Goal: Task Accomplishment & Management: Use online tool/utility

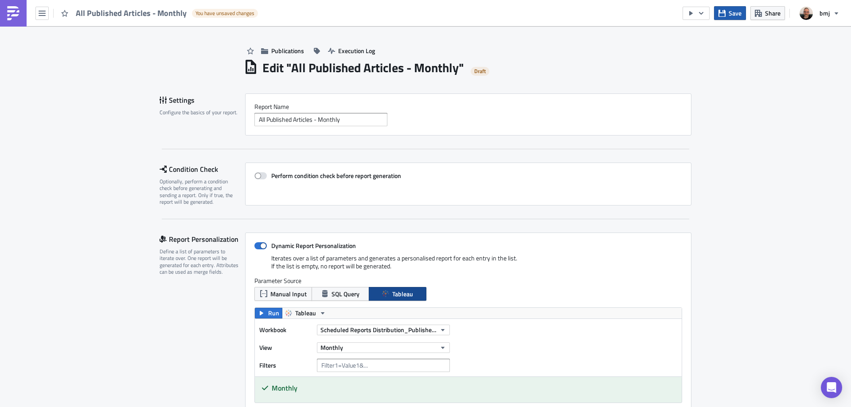
click at [732, 18] on button "Save" at bounding box center [730, 13] width 32 height 14
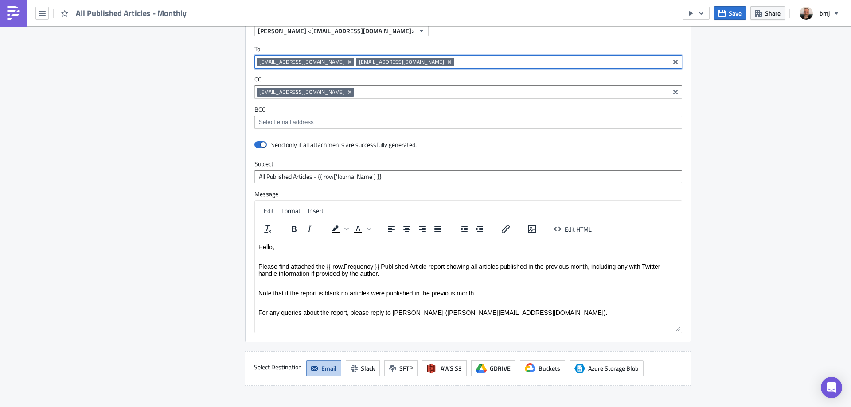
click at [456, 62] on input at bounding box center [561, 62] width 211 height 9
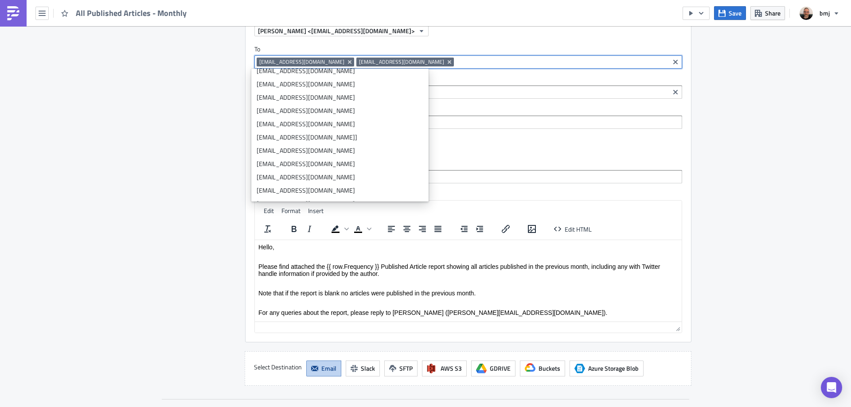
scroll to position [576, 0]
click at [163, 126] on div "Destinations Define where should your report be delivered." at bounding box center [197, 190] width 75 height 391
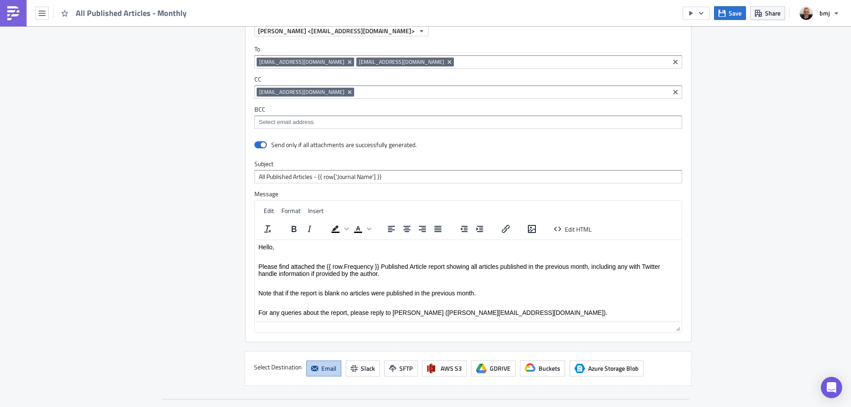
click at [456, 61] on input at bounding box center [561, 62] width 211 height 9
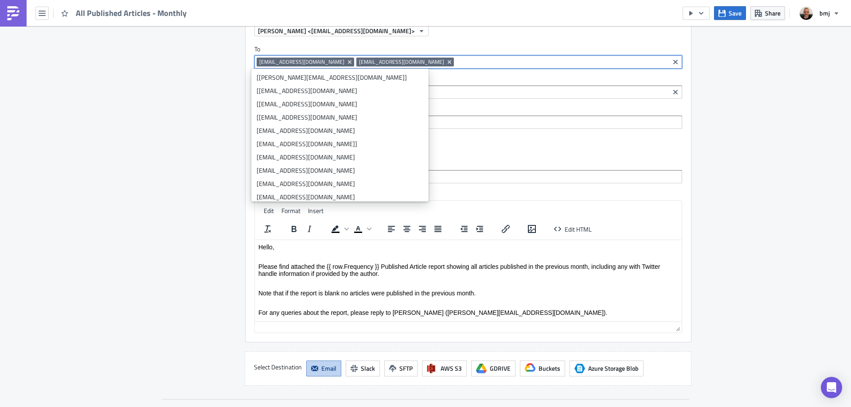
click at [172, 140] on div "Destinations Define where should your report be delivered." at bounding box center [197, 190] width 75 height 391
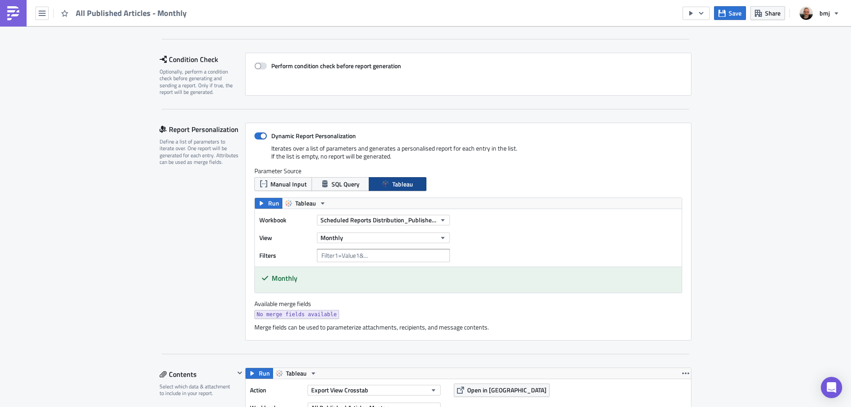
scroll to position [89, 0]
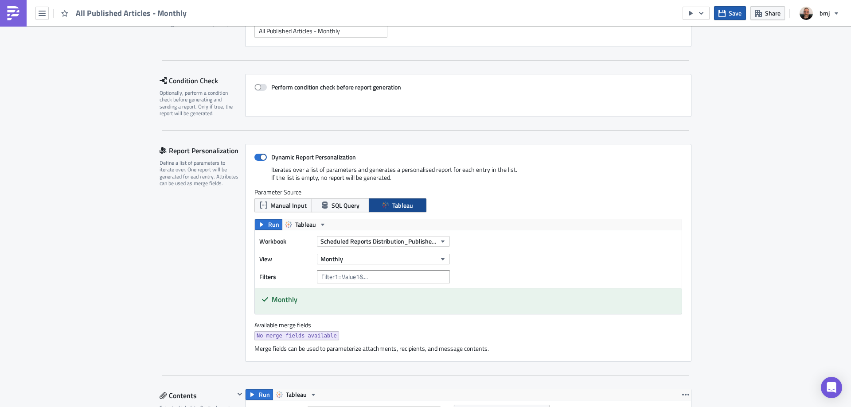
click at [733, 13] on span "Save" at bounding box center [735, 12] width 13 height 9
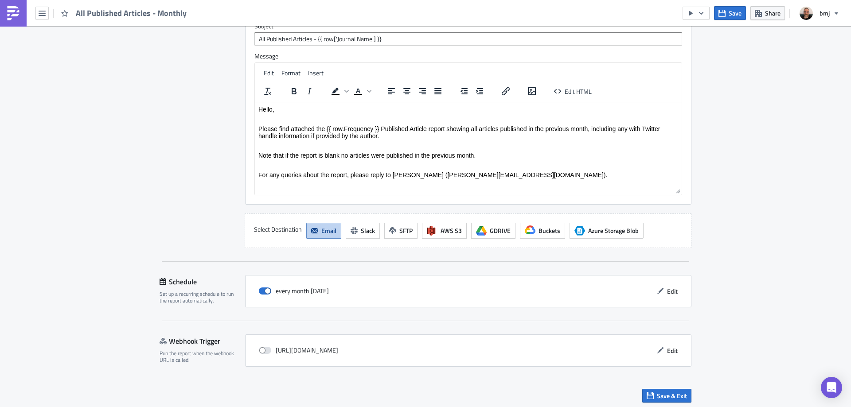
scroll to position [894, 0]
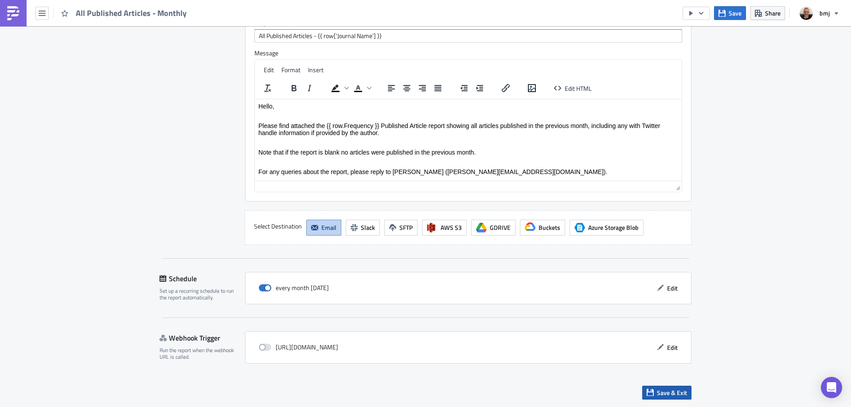
click at [684, 394] on button "Save & Exit" at bounding box center [666, 393] width 49 height 14
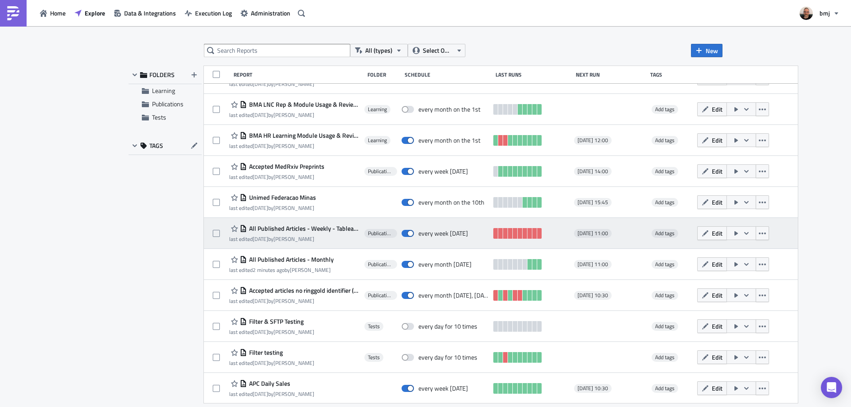
scroll to position [518, 0]
click at [712, 233] on span "Edit" at bounding box center [717, 232] width 11 height 9
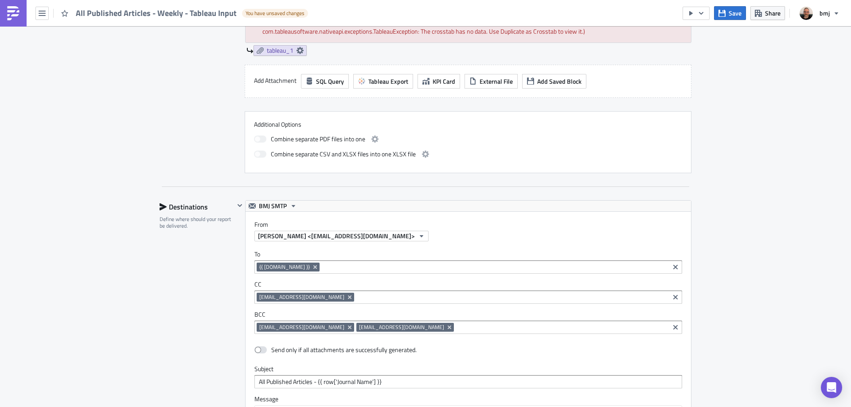
scroll to position [682, 0]
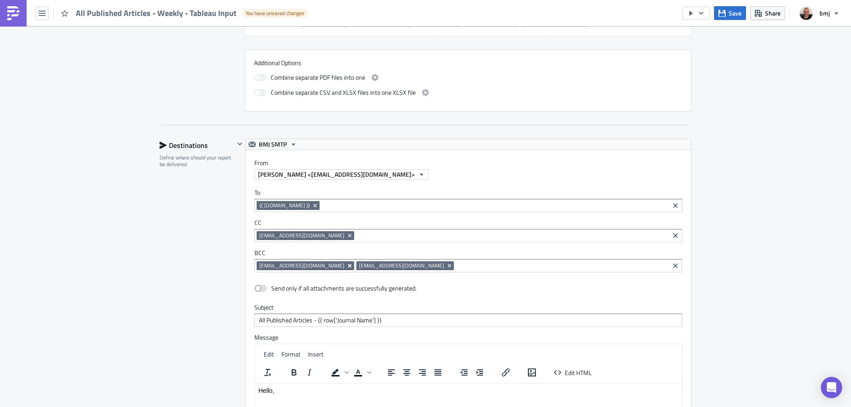
click at [346, 262] on icon "Remove Tag" at bounding box center [349, 265] width 7 height 7
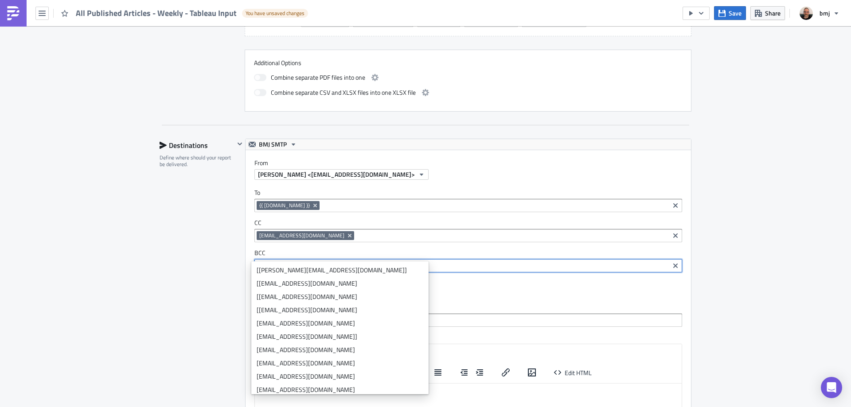
click at [346, 262] on icon "Remove Tag" at bounding box center [349, 265] width 7 height 7
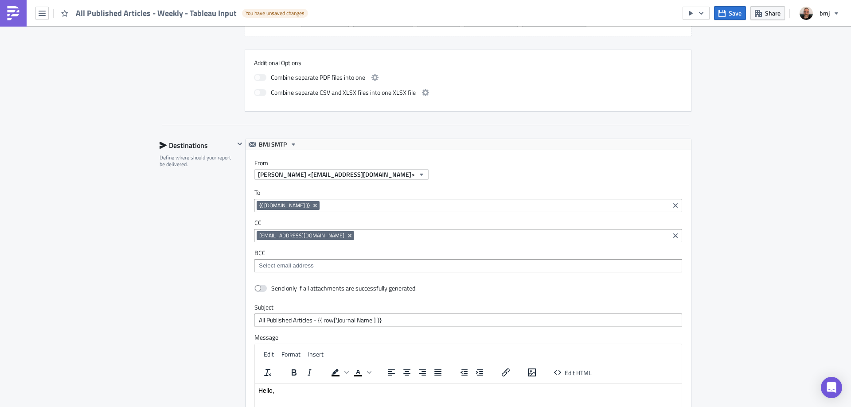
click at [794, 92] on div "Publications Execution Log Edit " All Published Articles - Weekly - Tableau Inp…" at bounding box center [425, 18] width 851 height 1349
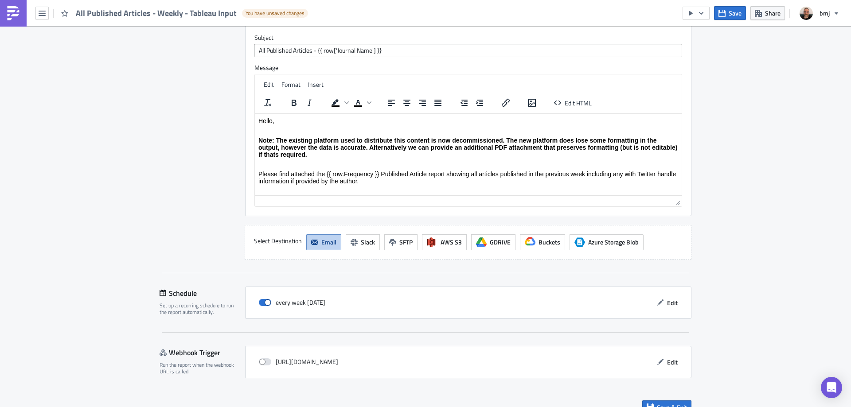
scroll to position [956, 0]
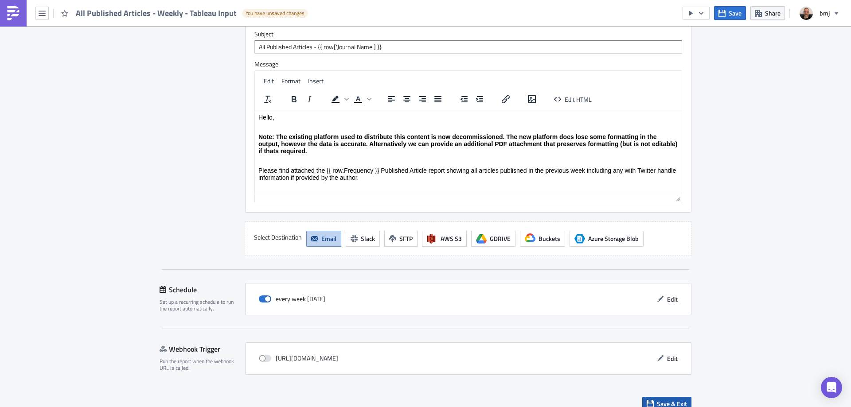
click at [684, 397] on button "Save & Exit" at bounding box center [666, 404] width 49 height 14
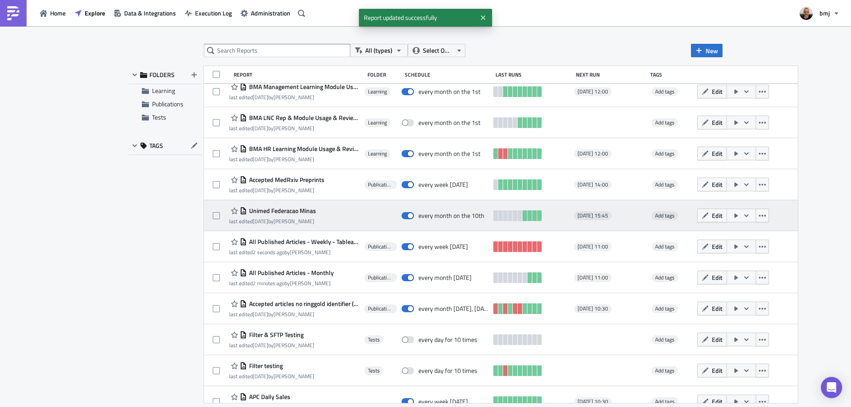
scroll to position [518, 0]
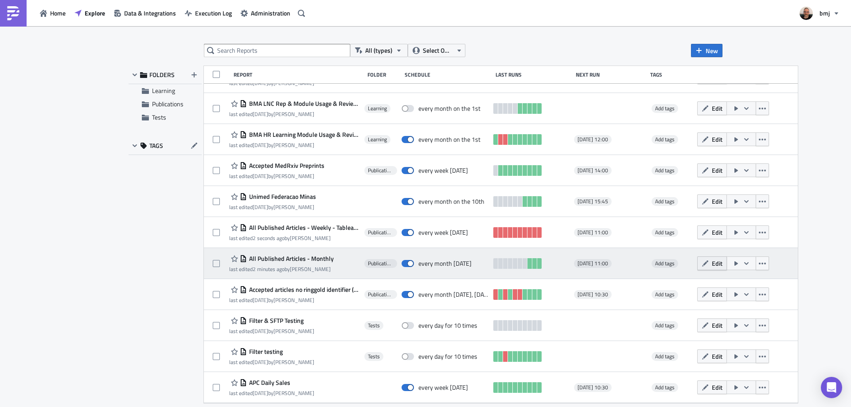
click at [702, 263] on icon "button" at bounding box center [705, 263] width 7 height 7
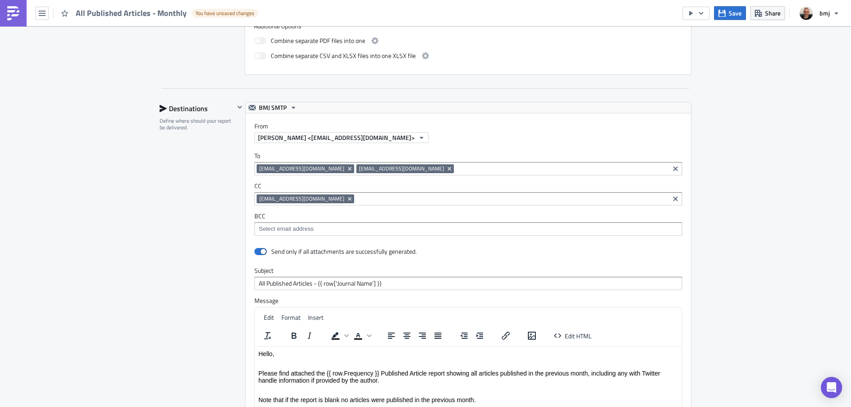
scroll to position [647, 0]
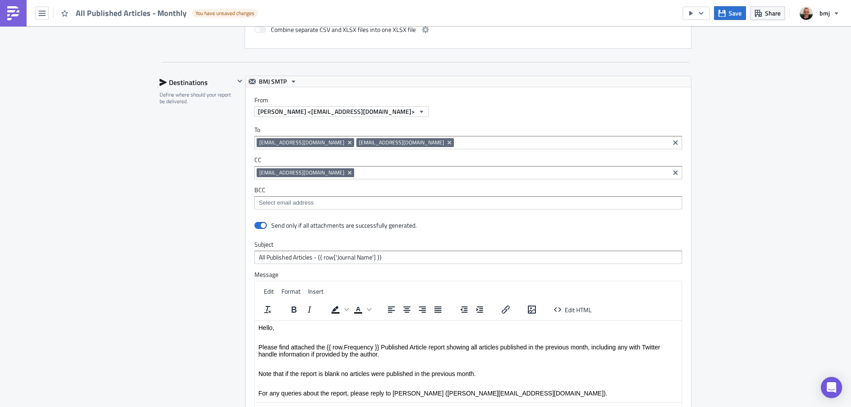
click at [394, 117] on div "[PERSON_NAME] <[EMAIL_ADDRESS][DOMAIN_NAME]>" at bounding box center [472, 111] width 437 height 11
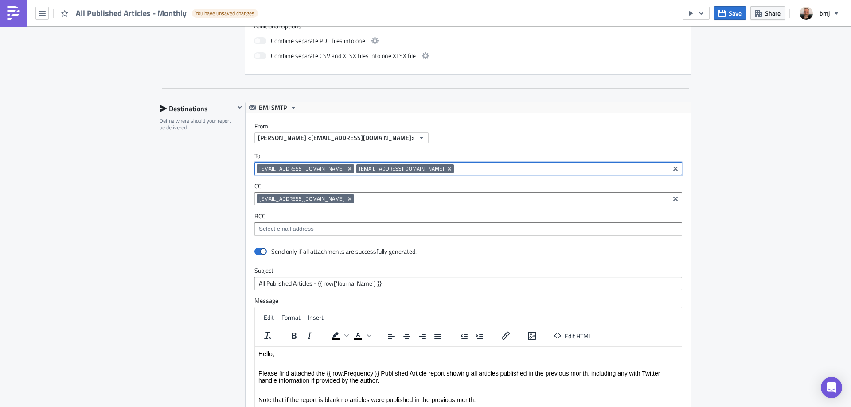
click at [456, 169] on input at bounding box center [561, 168] width 211 height 9
type input "{{row. Email}}"
click at [289, 184] on div "Add "{{row. Email}}"" at bounding box center [296, 184] width 59 height 9
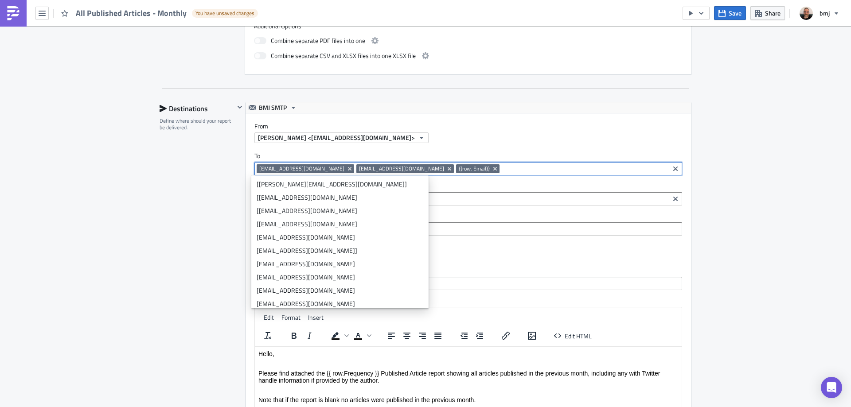
click at [731, 156] on div "Publications Execution Log Edit " All Published Articles - Monthly " Draft Sett…" at bounding box center [425, 17] width 851 height 1277
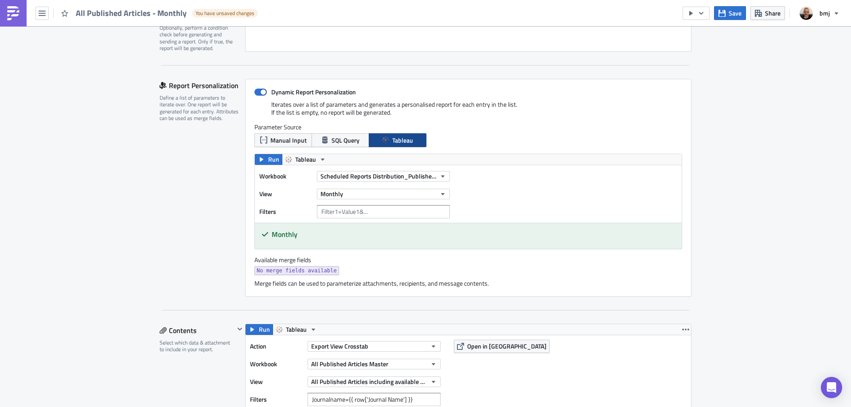
scroll to position [159, 0]
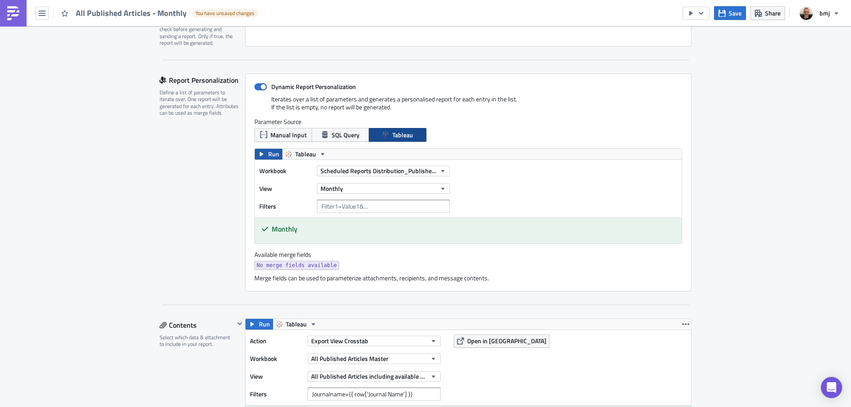
click at [268, 152] on span "Run" at bounding box center [273, 154] width 11 height 11
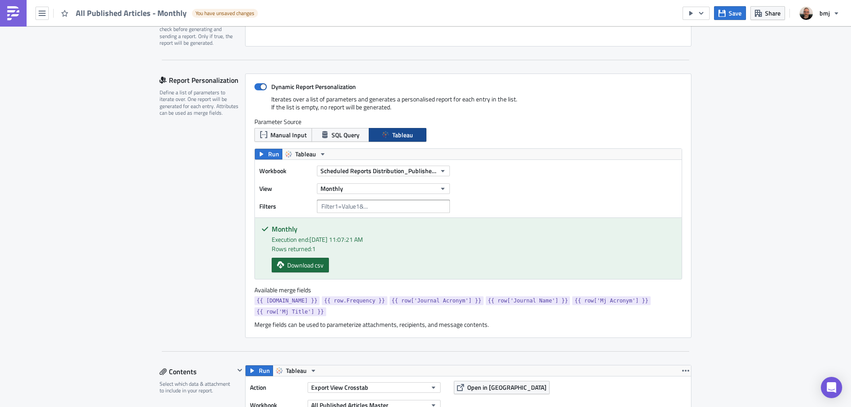
click at [309, 265] on span "Download csv" at bounding box center [305, 265] width 36 height 9
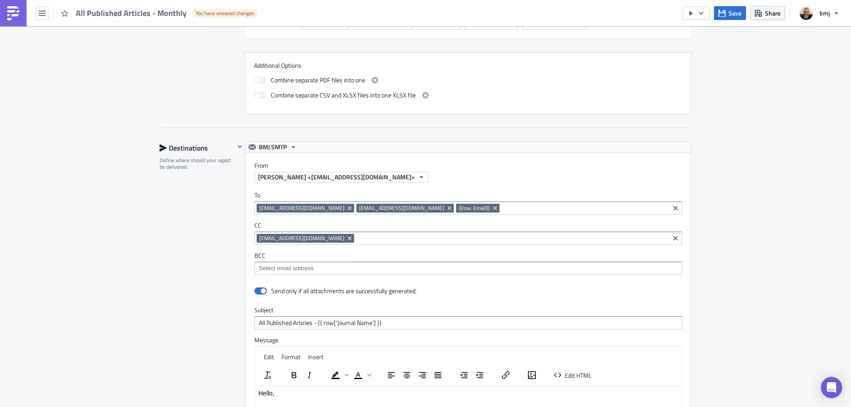
scroll to position [647, 0]
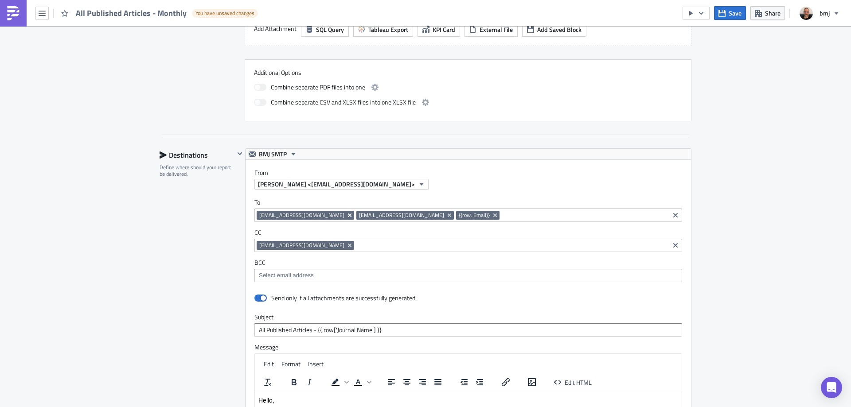
click at [348, 214] on icon "Remove Tag" at bounding box center [350, 216] width 4 height 4
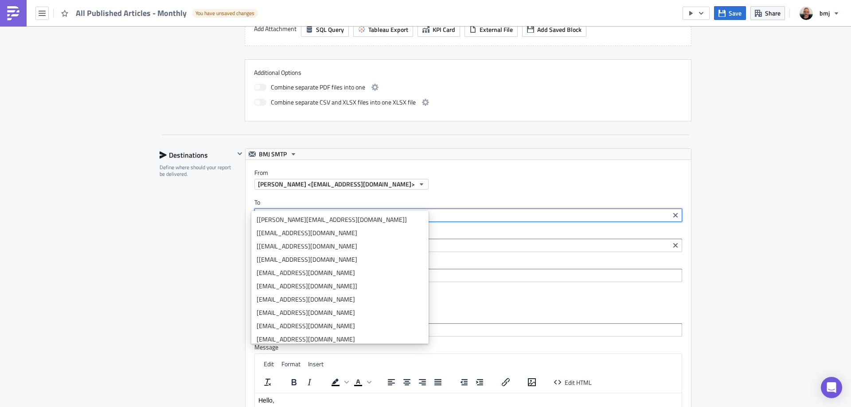
click at [348, 214] on icon "Remove Tag" at bounding box center [350, 216] width 4 height 4
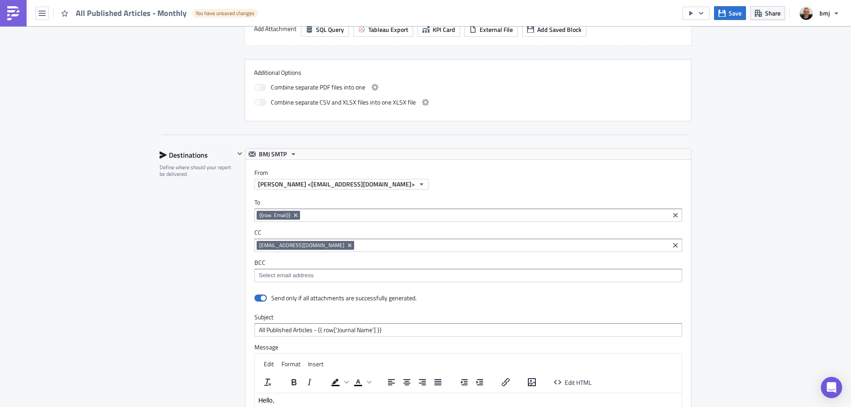
click at [180, 205] on div "Destinations Define where should your report be delivered." at bounding box center [197, 343] width 75 height 391
click at [736, 17] on span "Save" at bounding box center [735, 12] width 13 height 9
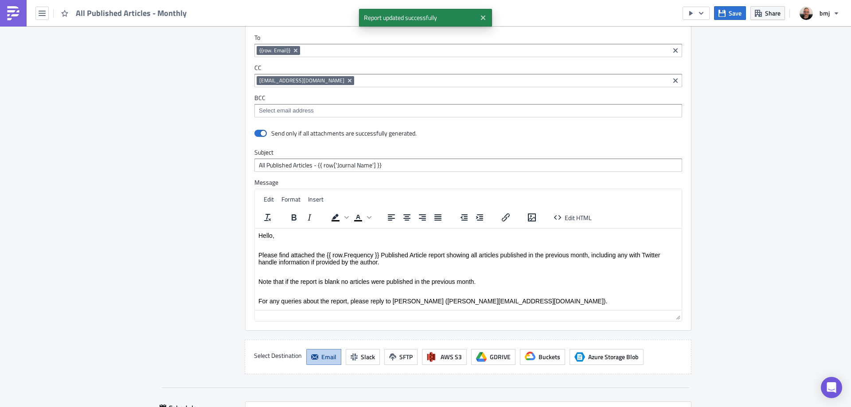
scroll to position [930, 0]
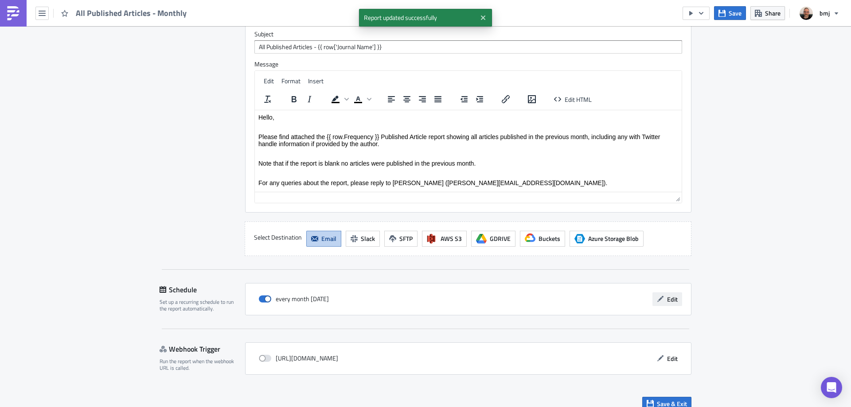
click at [660, 296] on icon "button" at bounding box center [660, 299] width 7 height 7
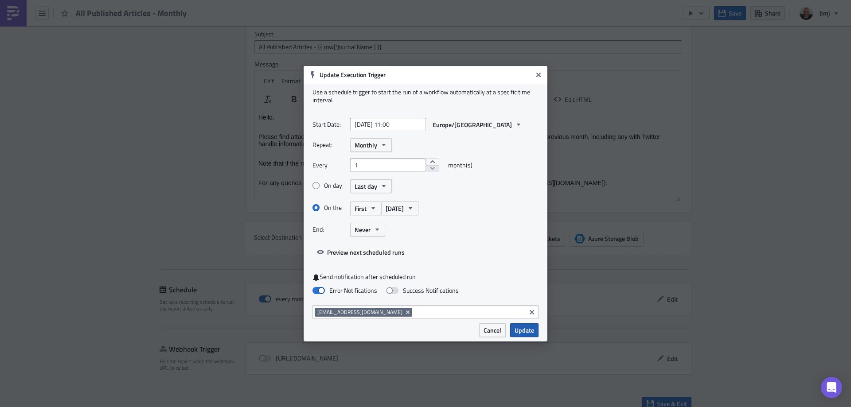
click at [523, 329] on span "Update" at bounding box center [525, 330] width 20 height 9
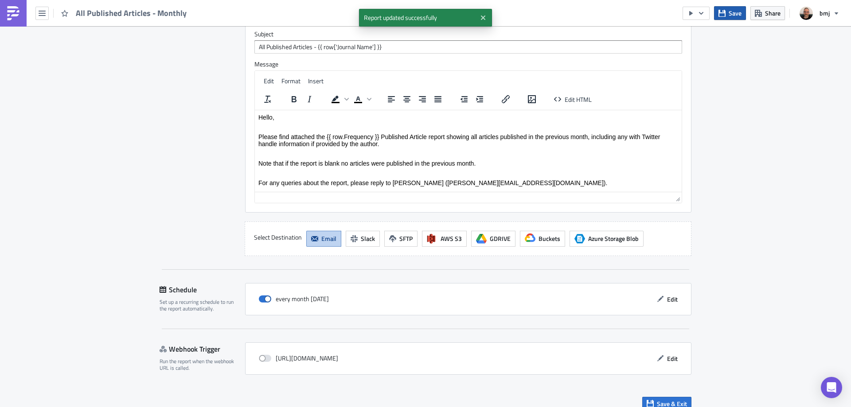
click at [722, 11] on icon "button" at bounding box center [722, 13] width 7 height 7
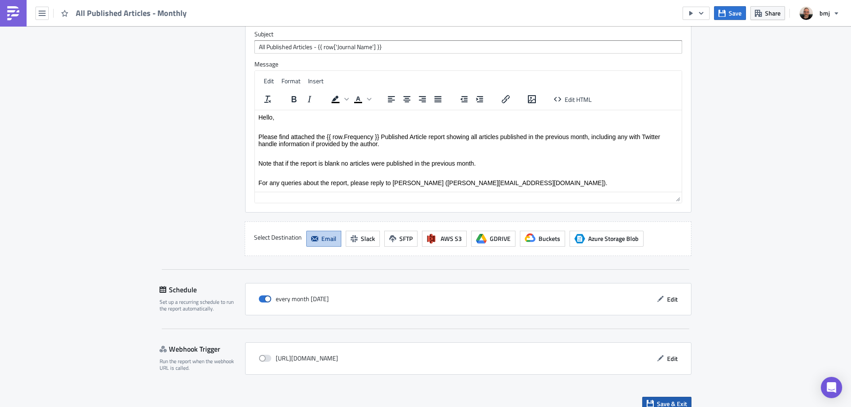
click at [681, 399] on span "Save & Exit" at bounding box center [672, 403] width 30 height 9
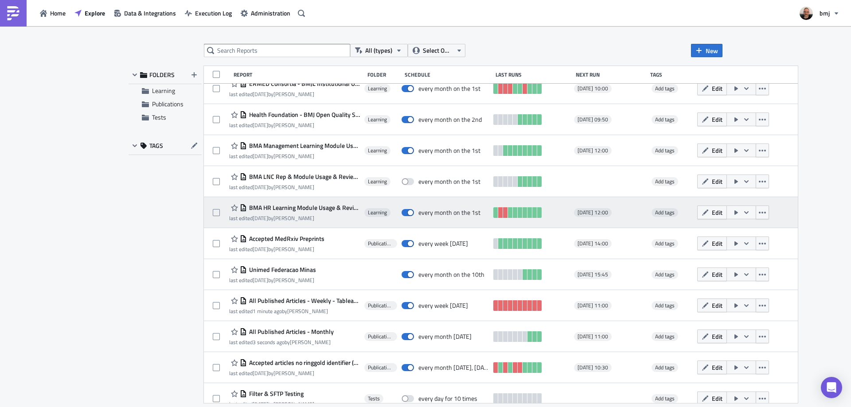
scroll to position [430, 0]
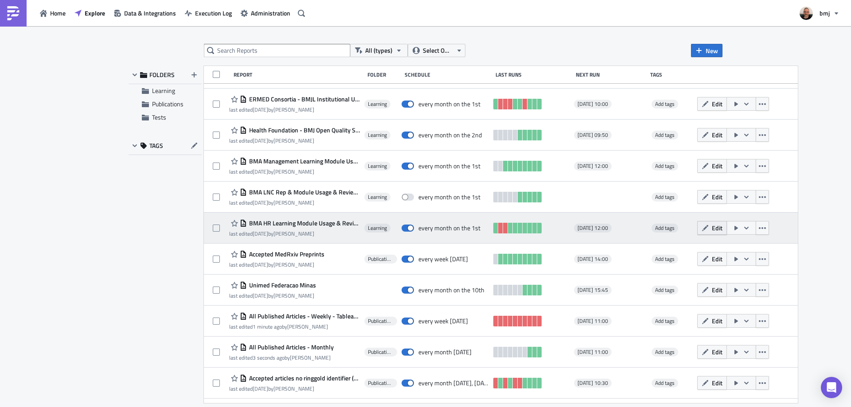
click at [712, 227] on span "Edit" at bounding box center [717, 227] width 11 height 9
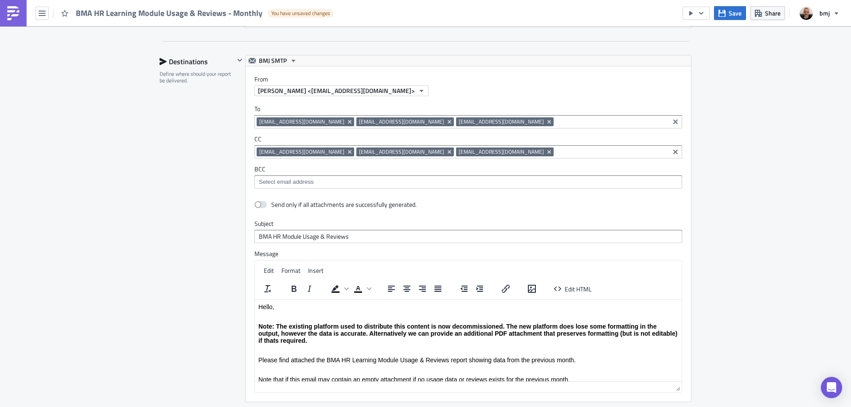
scroll to position [953, 0]
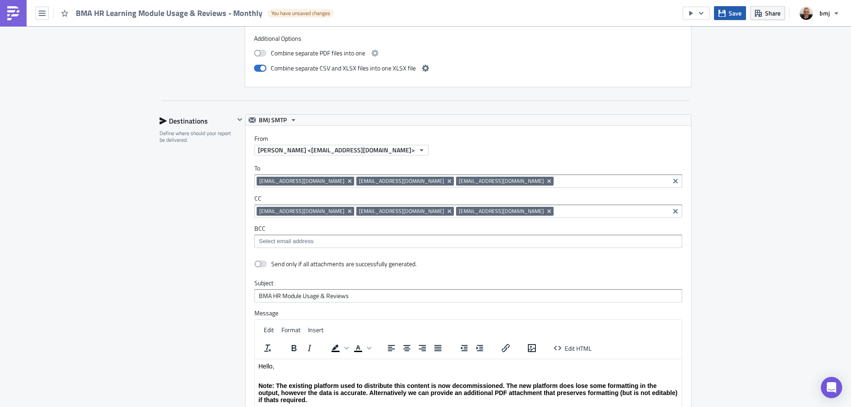
click at [734, 16] on span "Save" at bounding box center [735, 12] width 13 height 9
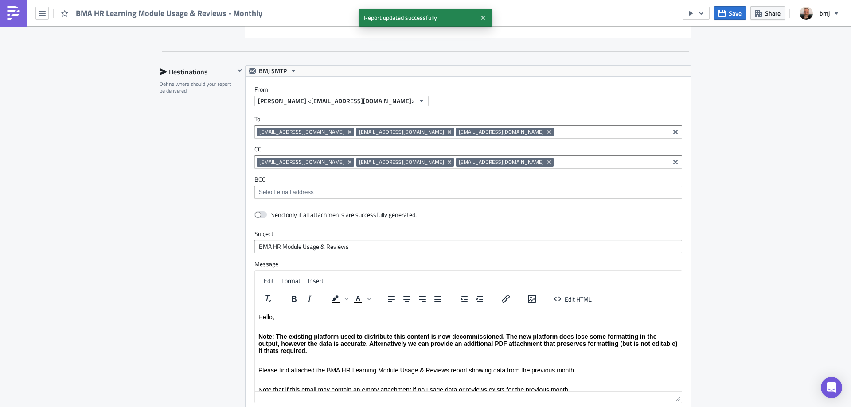
scroll to position [1214, 0]
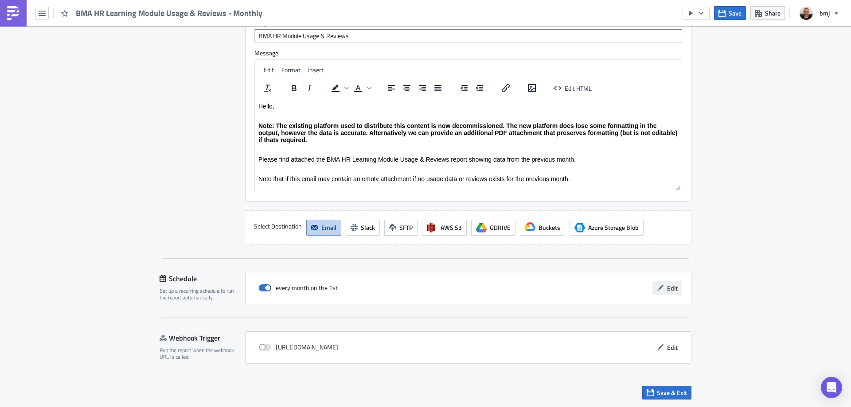
click at [672, 293] on span "Edit" at bounding box center [672, 288] width 11 height 9
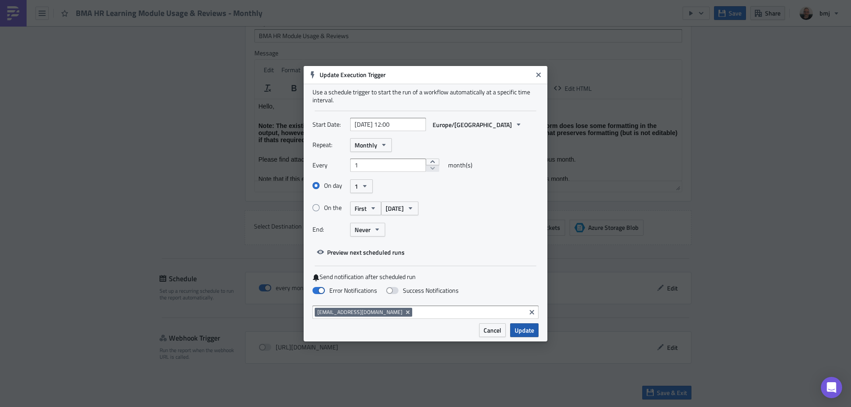
click at [533, 330] on span "Update" at bounding box center [525, 330] width 20 height 9
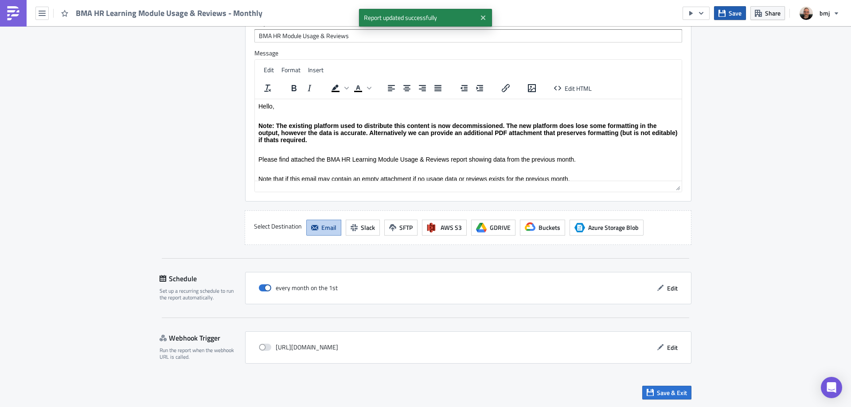
click at [739, 17] on span "Save" at bounding box center [735, 12] width 13 height 9
